Goal: Find specific page/section: Find specific page/section

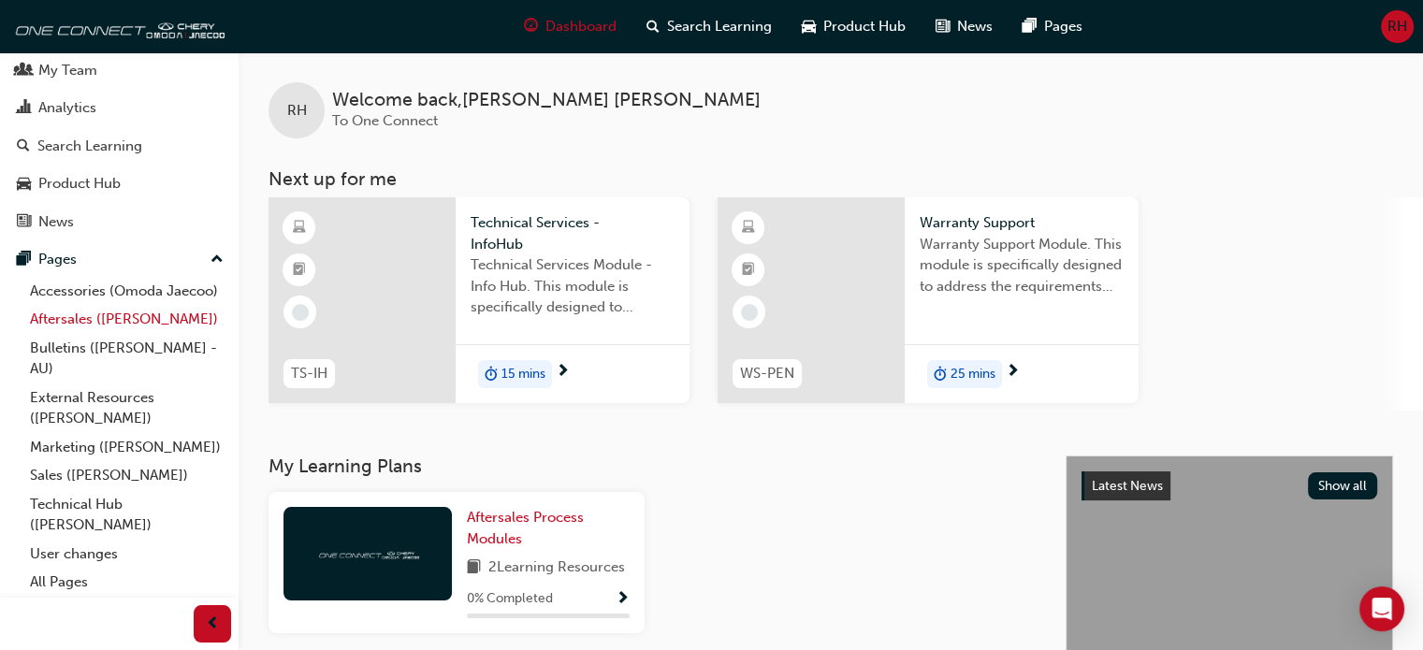
scroll to position [71, 0]
click at [74, 502] on link "Technical Hub ([PERSON_NAME])" at bounding box center [126, 514] width 209 height 50
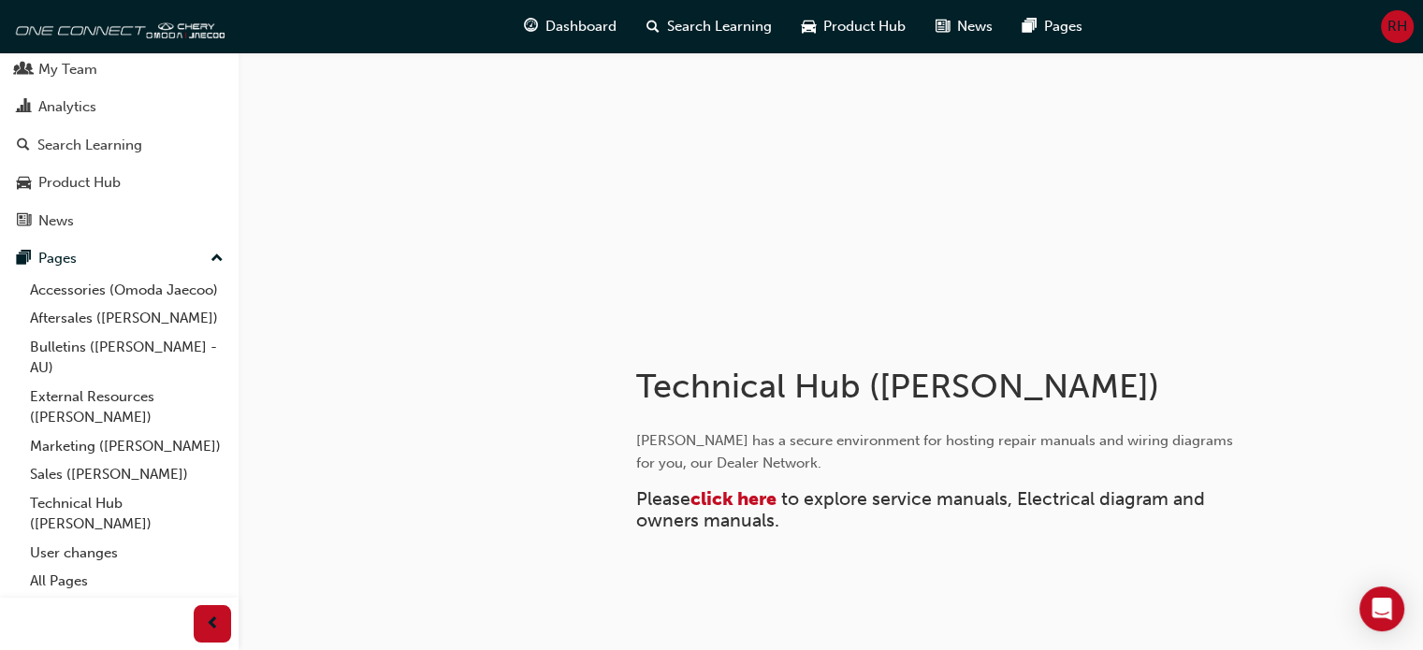
scroll to position [174, 0]
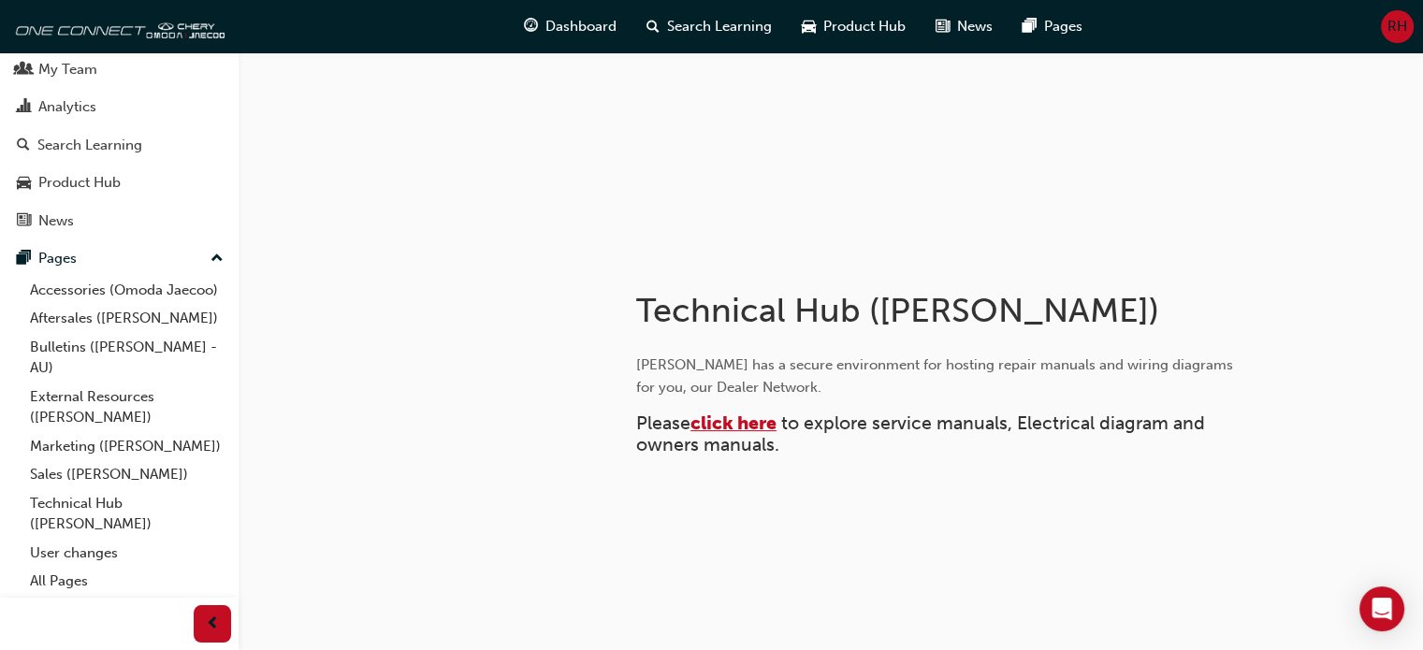
click at [743, 423] on span "click here" at bounding box center [734, 424] width 86 height 22
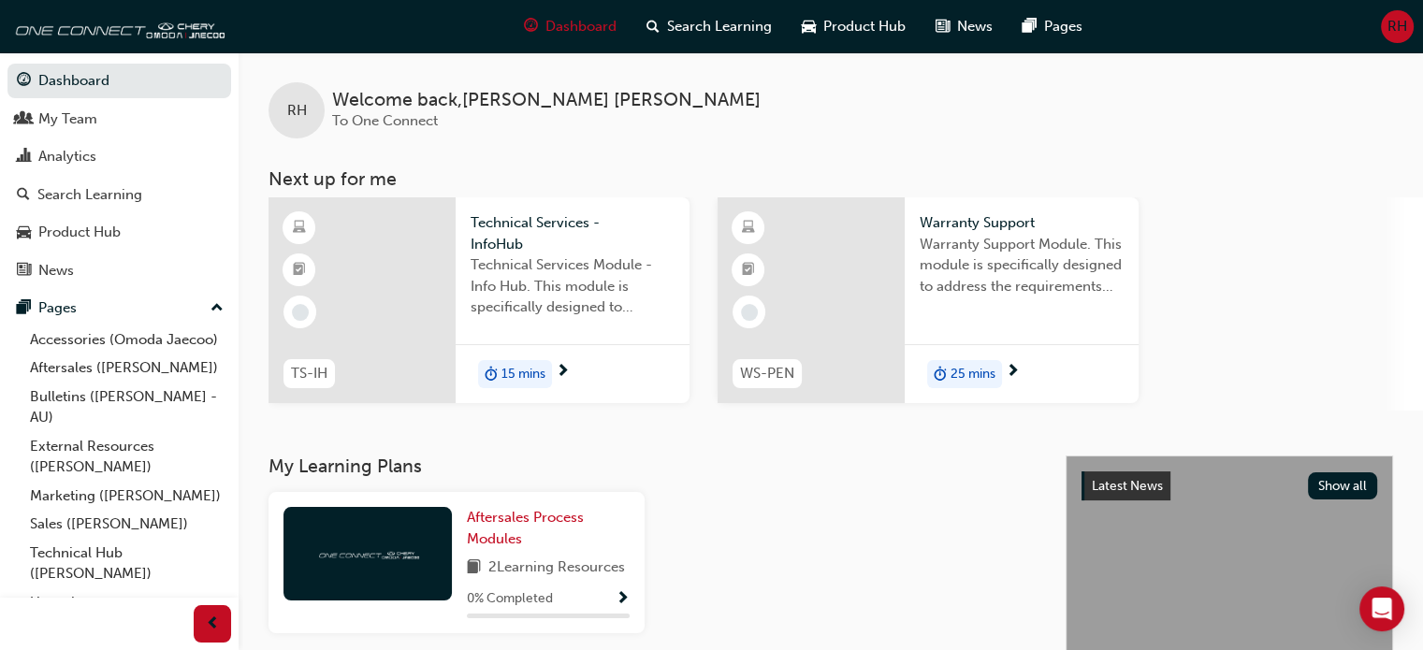
click at [1404, 31] on span "RH" at bounding box center [1398, 27] width 20 height 22
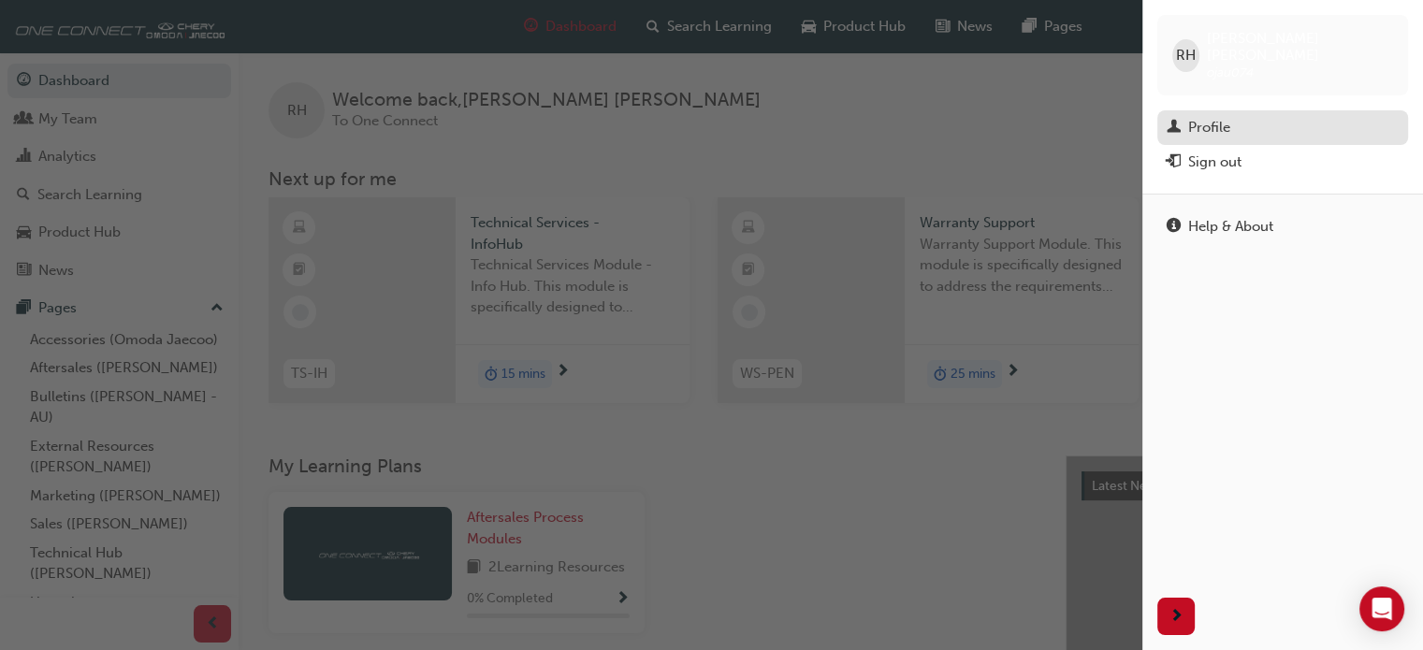
click at [1258, 116] on div "Profile" at bounding box center [1283, 127] width 232 height 23
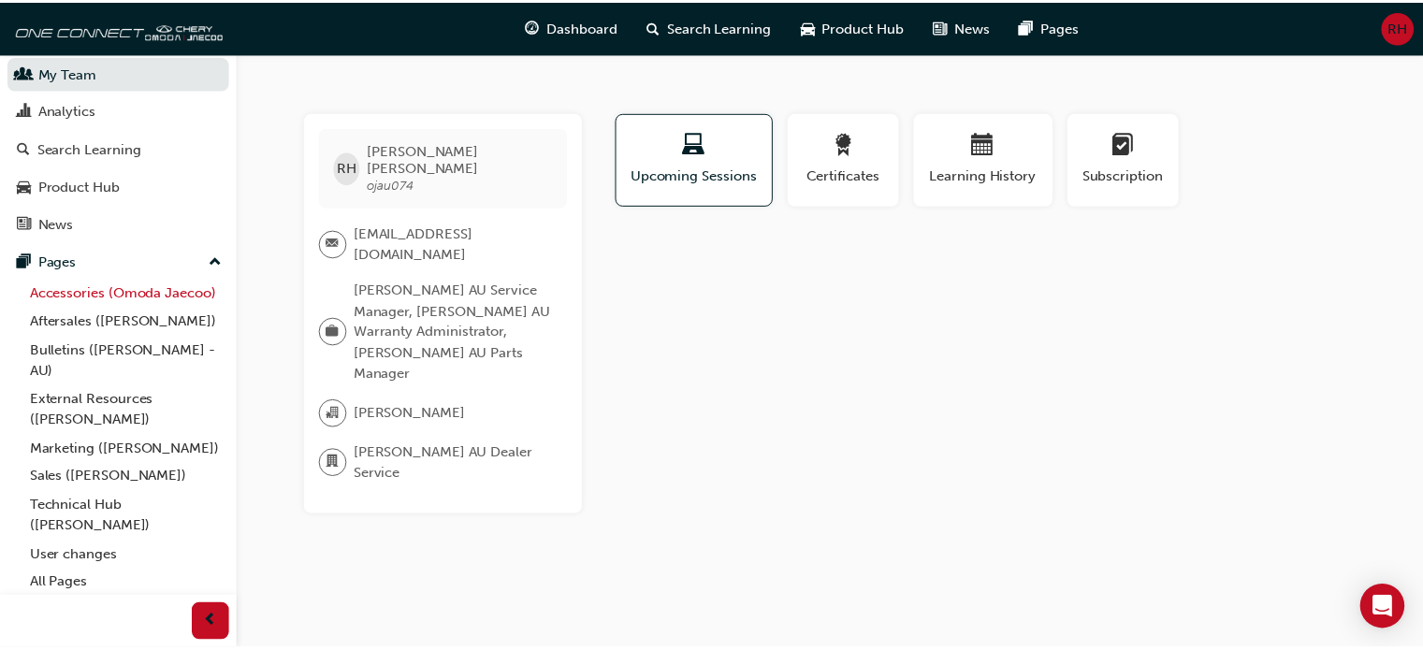
scroll to position [71, 0]
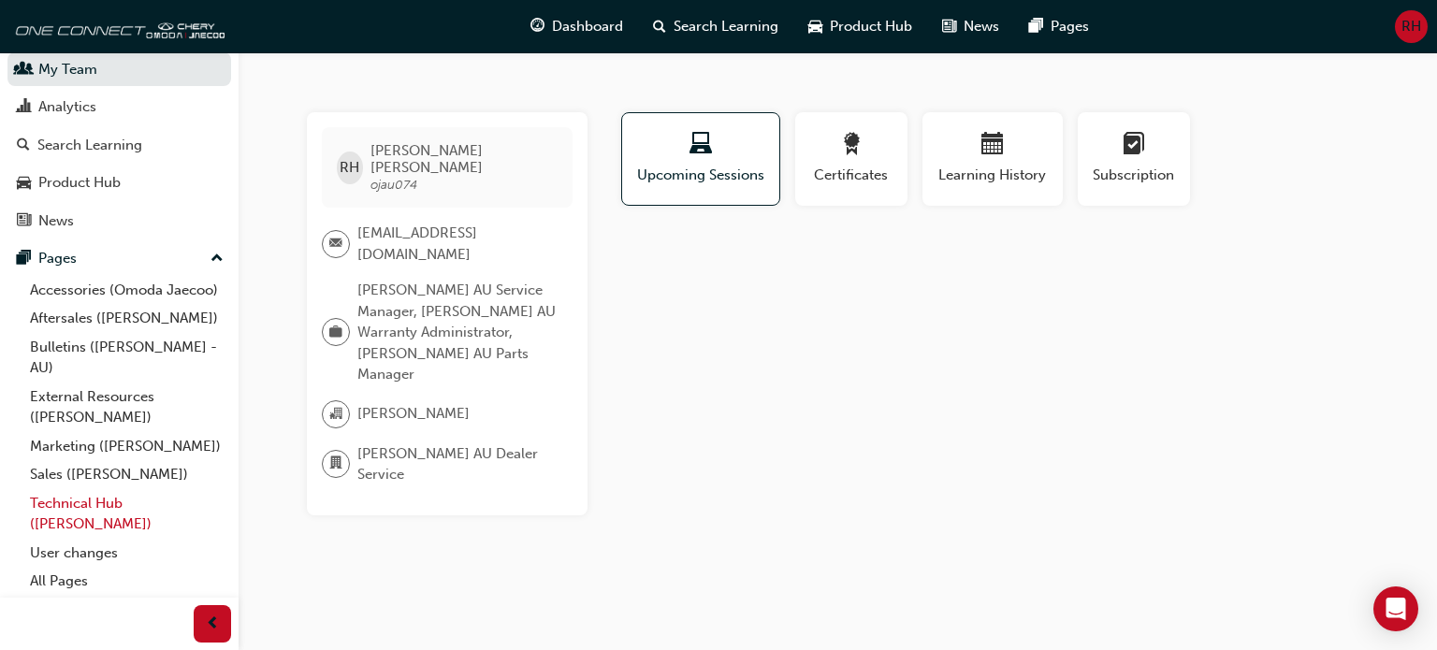
click at [86, 507] on link "Technical Hub ([PERSON_NAME])" at bounding box center [126, 514] width 209 height 50
